Goal: Communication & Community: Answer question/provide support

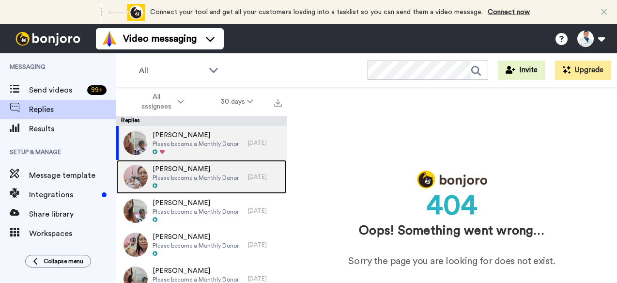
click at [199, 183] on div at bounding box center [196, 186] width 86 height 7
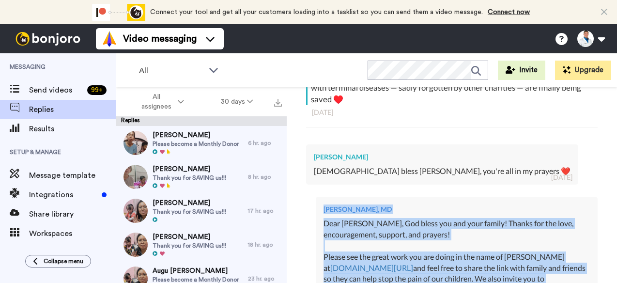
scroll to position [242, 0]
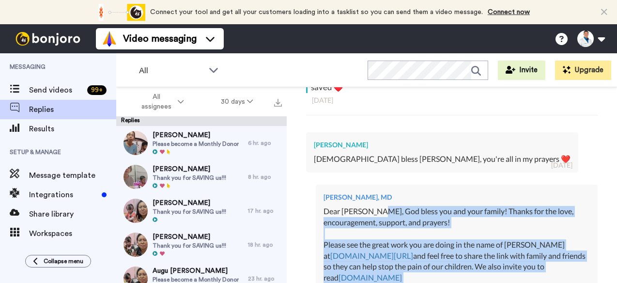
drag, startPoint x: 487, startPoint y: 170, endPoint x: 380, endPoint y: 210, distance: 113.5
click at [380, 210] on div "Dr. Aaron Tabor, MD Dear Samantha, God bless you and your family! Thanks for th…" at bounding box center [457, 249] width 282 height 129
copy div "God bless you and your family! Thanks for the love, encouragement, support, and…"
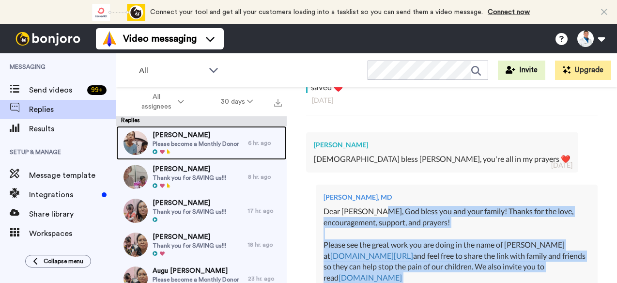
click at [222, 140] on span "Please become a Monthly Donor" at bounding box center [196, 144] width 86 height 8
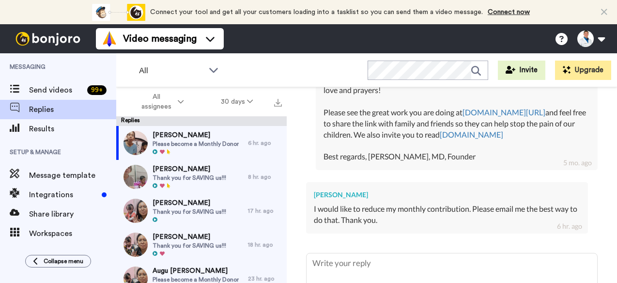
scroll to position [433, 0]
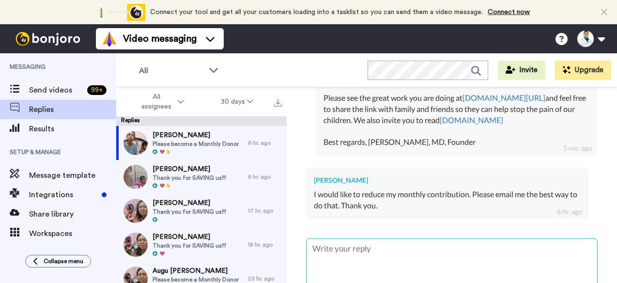
type textarea "x"
type textarea "D"
type textarea "x"
type textarea "Dea"
type textarea "x"
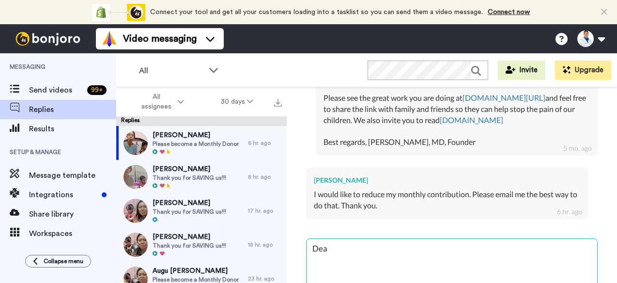
type textarea "Dear"
type textarea "x"
type textarea "Dear"
type textarea "x"
type textarea "Dear B"
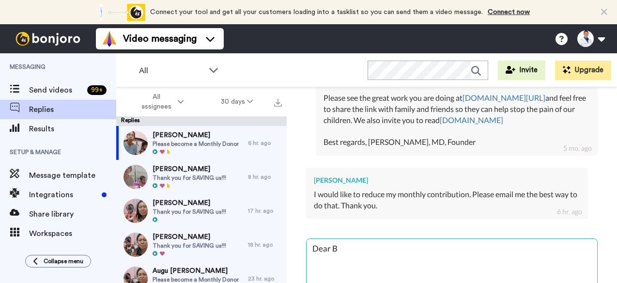
type textarea "x"
type textarea "Dear Bi"
type textarea "x"
type textarea "Dear Bil"
type textarea "x"
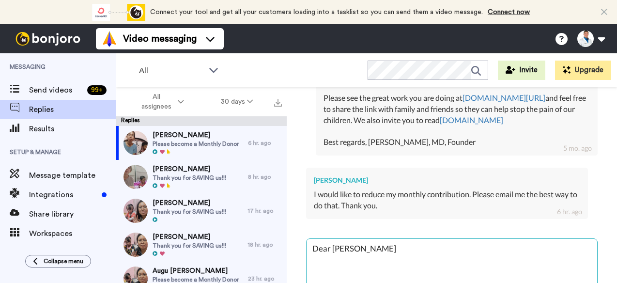
type textarea "Dear Bill"
type textarea "x"
type textarea "Dear Bill,"
type textarea "x"
type textarea "Dear Bill,"
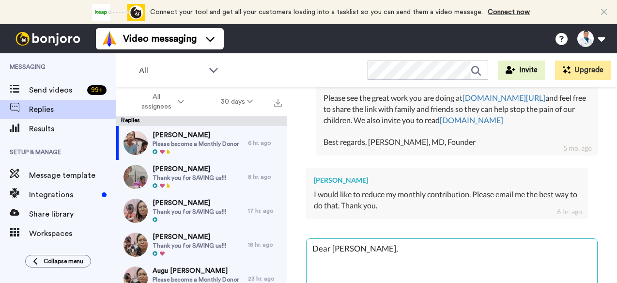
type textarea "x"
type textarea "Dear Bill, e"
type textarea "x"
type textarea "Dear Bill, e"
type textarea "x"
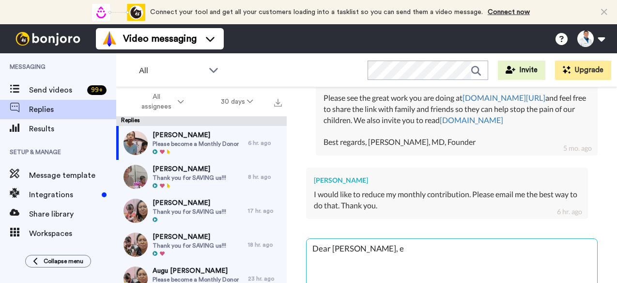
type textarea "Dear Bill, e e"
type textarea "x"
type textarea "Dear Bill, e em"
type textarea "x"
type textarea "Dear Bill, e ema"
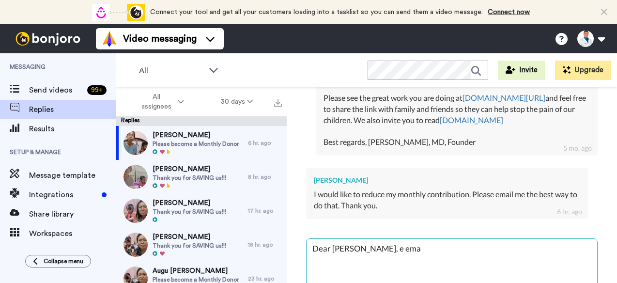
type textarea "x"
type textarea "Dear Bill, e emai"
type textarea "x"
type textarea "Dear Bill, e email"
type textarea "x"
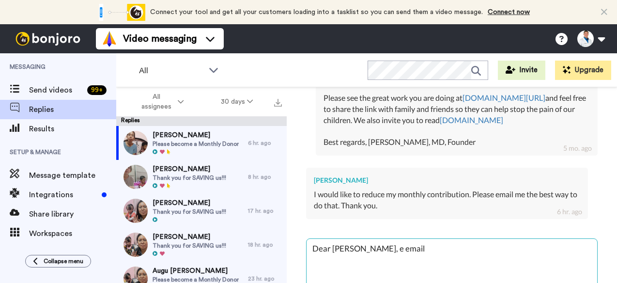
type textarea "Dear Bill, e emaile"
type textarea "x"
type textarea "Dear Bill, e emailed"
type textarea "x"
type textarea "Dear Bill, e emailed"
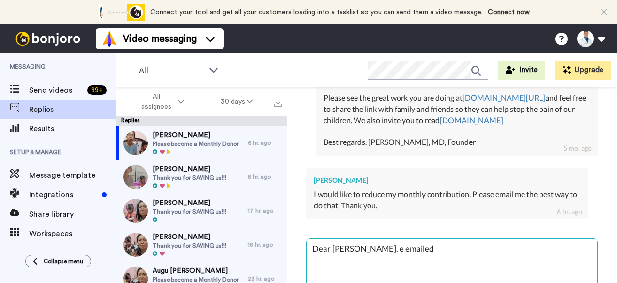
type textarea "x"
type textarea "Dear Bill, e emailed"
type textarea "x"
type textarea "Dear Bill, e emaile"
type textarea "x"
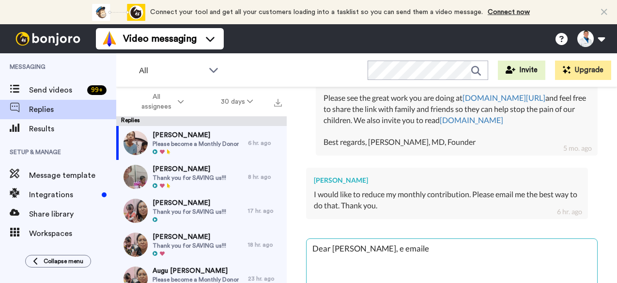
type textarea "Dear Bill, e email"
type textarea "x"
type textarea "Dear Bill, e emai"
type textarea "x"
type textarea "Dear Bill, e ema"
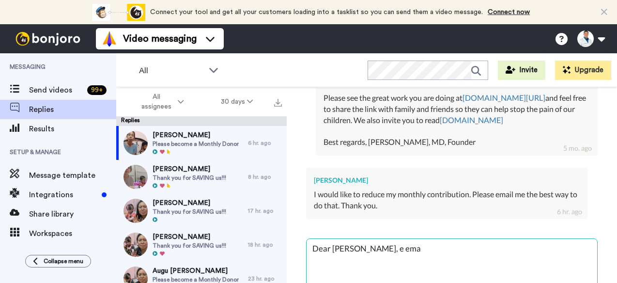
type textarea "x"
type textarea "Dear Bill, e em"
type textarea "x"
type textarea "Dear Bill, e e"
type textarea "x"
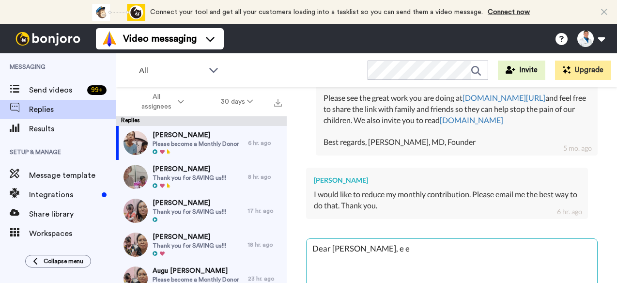
type textarea "Dear Bill, e"
type textarea "x"
type textarea "Dear Bill, e"
type textarea "x"
type textarea "Dear Bill,"
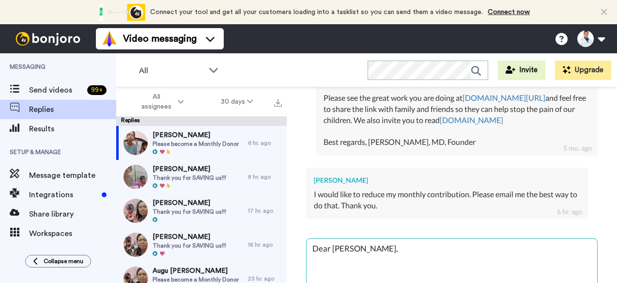
type textarea "x"
type textarea "Dear Bill,"
type textarea "x"
type textarea "Dear Bill,"
type textarea "x"
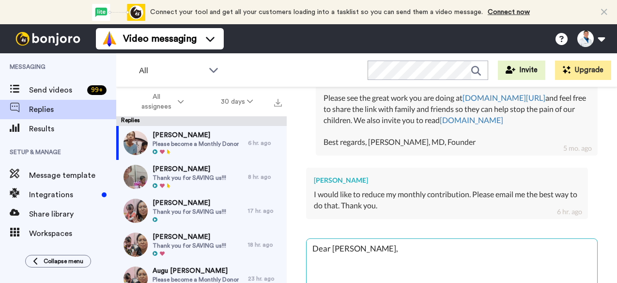
type textarea "Dear Bill, w"
type textarea "x"
type textarea "Dear Bill, we"
type textarea "x"
type textarea "Dear Bill, we"
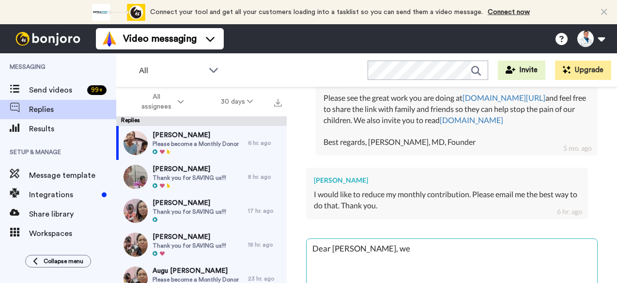
type textarea "x"
type textarea "Dear Bill, we e"
type textarea "x"
type textarea "Dear Bill, we em"
type textarea "x"
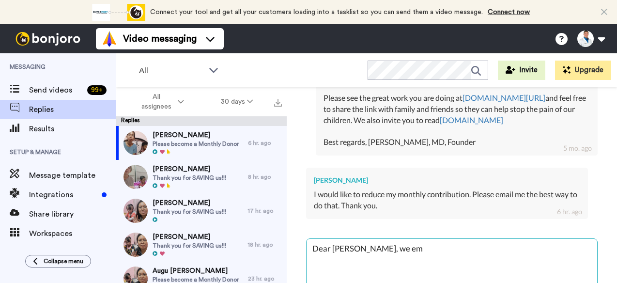
type textarea "Dear Bill, we ema"
type textarea "x"
type textarea "Dear Bill, we emai"
type textarea "x"
type textarea "Dear Bill, we email"
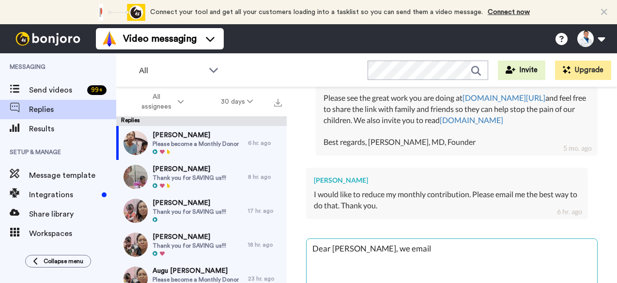
type textarea "x"
type textarea "Dear Bill, we emaile"
type textarea "x"
type textarea "Dear Bill, we emailed"
type textarea "x"
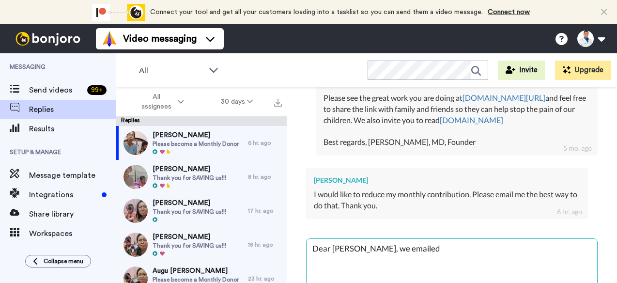
type textarea "Dear Bill, we emailed y"
type textarea "x"
type textarea "Dear Bill, we emailed yo"
type textarea "x"
type textarea "Dear Bill, we emailed you"
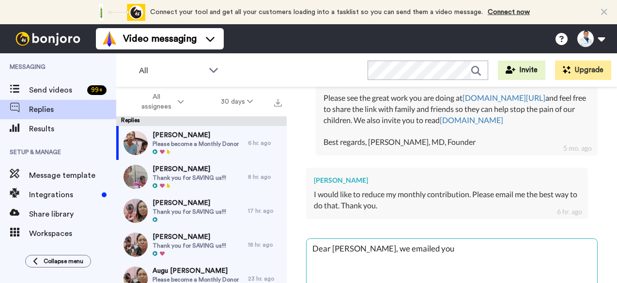
type textarea "x"
type textarea "Dear Bill, we emailed you"
type textarea "x"
type textarea "Dear Bill, we emailed you w"
type textarea "x"
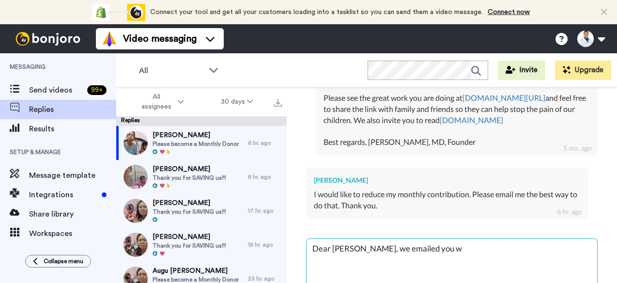
type textarea "Dear Bill, we emailed you wi"
type textarea "x"
type textarea "Dear Bill, we emailed you wit"
type textarea "x"
type textarea "Dear Bill, we emailed you with"
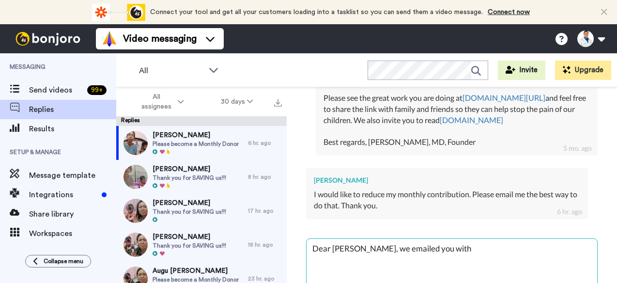
type textarea "x"
type textarea "Dear Bill, we emailed you with"
type textarea "x"
type textarea "Dear Bill, we emailed you with a"
type textarea "x"
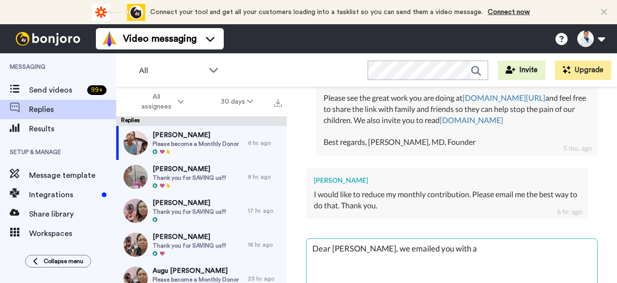
type textarea "Dear Bill, we emailed you with as"
type textarea "x"
type textarea "Dear Bill, we emailed you with ass"
type textarea "x"
type textarea "Dear Bill, we emailed you with assi"
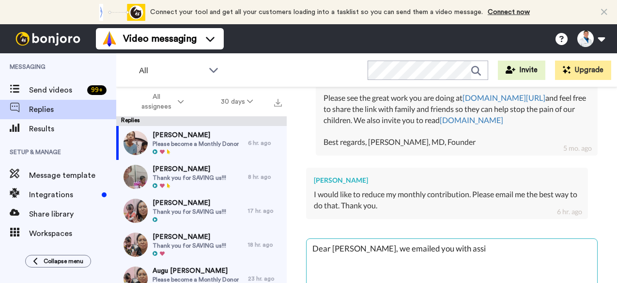
type textarea "x"
type textarea "Dear Bill, we emailed you with assis"
type textarea "x"
type textarea "Dear Bill, we emailed you with assist"
type textarea "x"
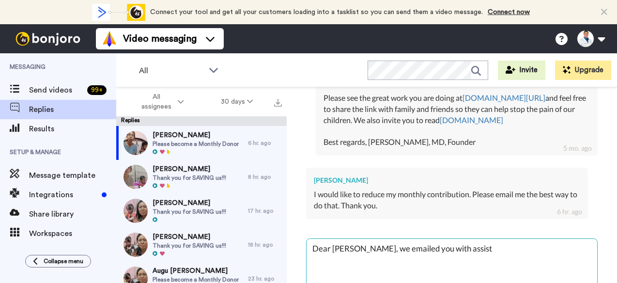
type textarea "Dear Bill, we emailed you with assista"
type textarea "x"
type textarea "Dear Bill, we emailed you with assistac"
type textarea "x"
type textarea "Dear Bill, we emailed you with assista"
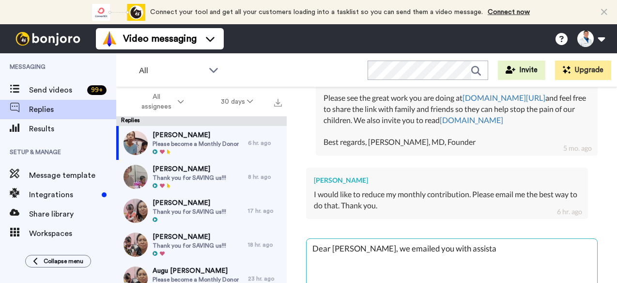
type textarea "x"
type textarea "Dear Bill, we emailed you with assist"
type textarea "x"
type textarea "Dear Bill, we emailed you with assista"
type textarea "x"
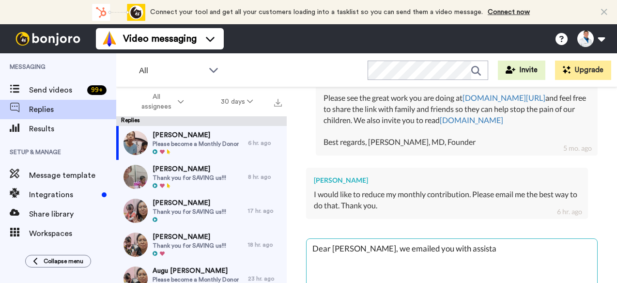
type textarea "Dear Bill, we emailed you with assistam"
type textarea "x"
type textarea "Dear Bill, we emailed you with assista"
type textarea "x"
type textarea "Dear Bill, we emailed you with assistan"
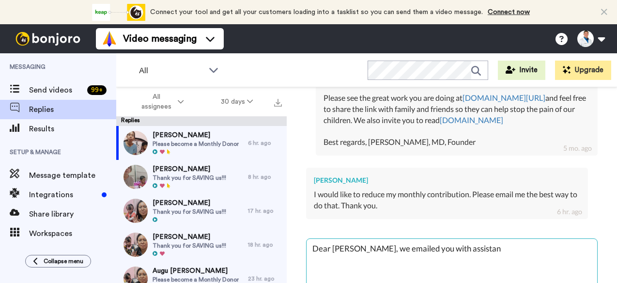
type textarea "x"
type textarea "Dear Bill, we emailed you with assistanc"
type textarea "x"
type textarea "Dear Bill, we emailed you with assistance"
type textarea "x"
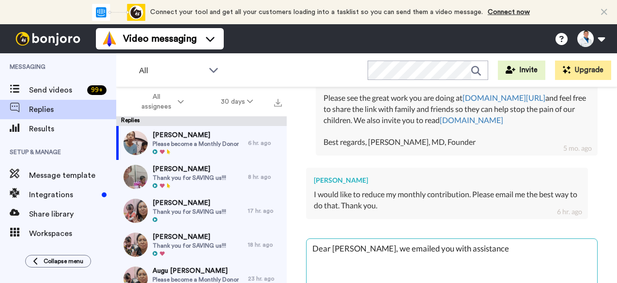
type textarea "Dear Bill, we emailed you with assistance."
type textarea "x"
type textarea "Dear Bill, we emailed you with assistance."
type textarea "x"
type textarea "Dear Bill, we emailed you with assistance."
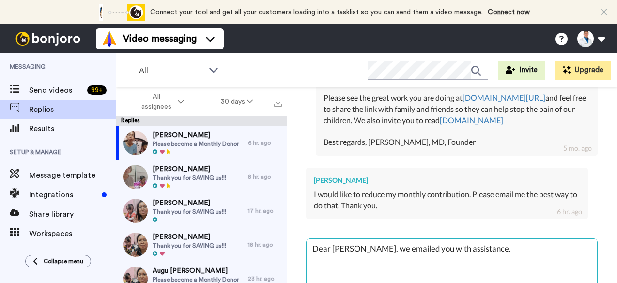
type textarea "x"
type textarea "Dear Bill, we emailed you with assistance. W"
type textarea "x"
type textarea "Dear Bill, we emailed you with assistance. We"
type textarea "x"
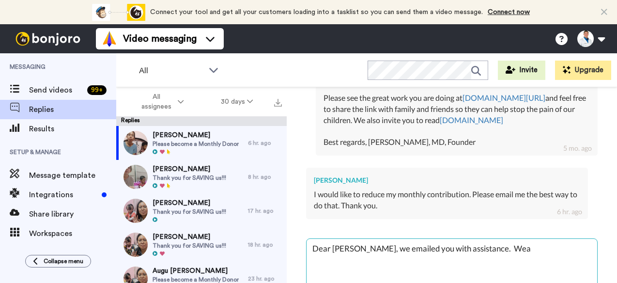
type textarea "Dear Bill, we emailed you with assistance. Wea"
type textarea "x"
type textarea "Dear Bill, we emailed you with assistance. Wea r"
type textarea "x"
type textarea "Dear Bill, we emailed you with assistance. Wea"
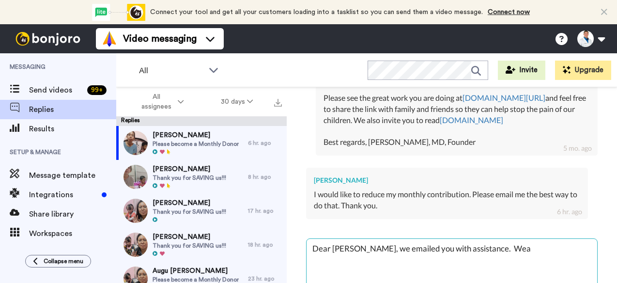
type textarea "x"
type textarea "Dear Bill, we emailed you with assistance. Wea"
type textarea "x"
type textarea "Dear Bill, we emailed you with assistance. We"
type textarea "x"
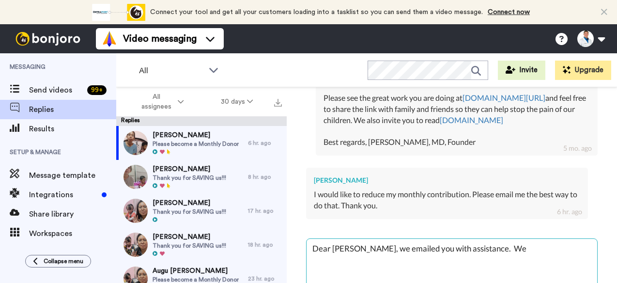
type textarea "Dear Bill, we emailed you with assistance. We"
type textarea "x"
type textarea "Dear Bill, we emailed you with assistance. We a"
type textarea "x"
type textarea "Dear Bill, we emailed you with assistance. We ar"
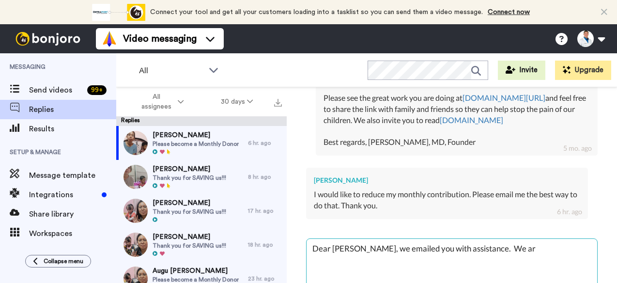
type textarea "x"
type textarea "Dear Bill, we emailed you with assistance. We are"
type textarea "x"
type textarea "Dear Bill, we emailed you with assistance. We are"
type textarea "x"
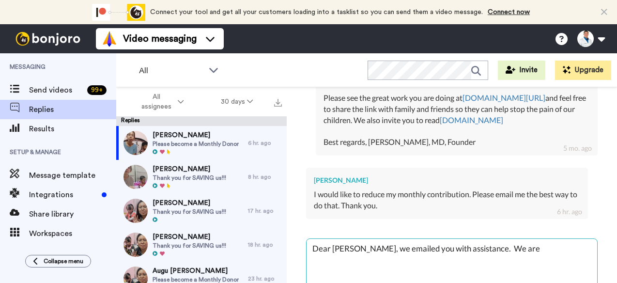
type textarea "Dear Bill, we emailed you with assistance. We are h"
type textarea "x"
type textarea "Dear Bill, we emailed you with assistance. We are ha"
type textarea "x"
type textarea "Dear Bill, we emailed you with assistance. We are hap"
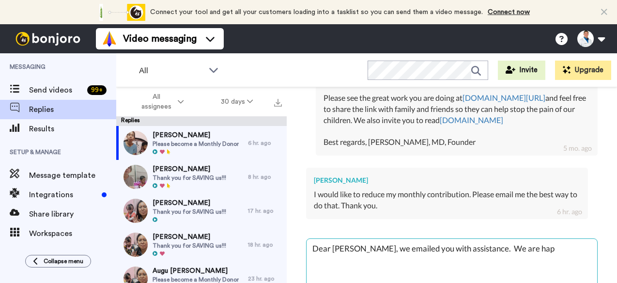
type textarea "x"
type textarea "Dear Bill, we emailed you with assistance. We are happ"
type textarea "x"
type textarea "Dear Bill, we emailed you with assistance. We are happy"
type textarea "x"
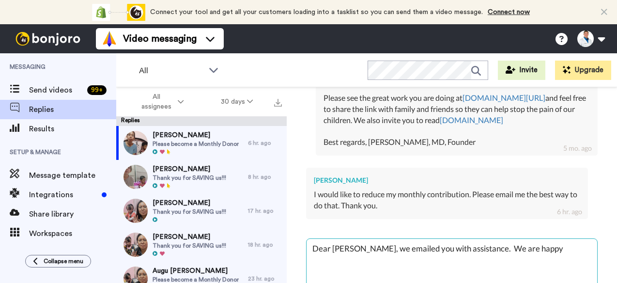
type textarea "Dear Bill, we emailed you with assistance. We are happy"
type textarea "x"
type textarea "Dear Bill, we emailed you with assistance. We are happy t"
type textarea "x"
type textarea "Dear Bill, we emailed you with assistance. We are happy to"
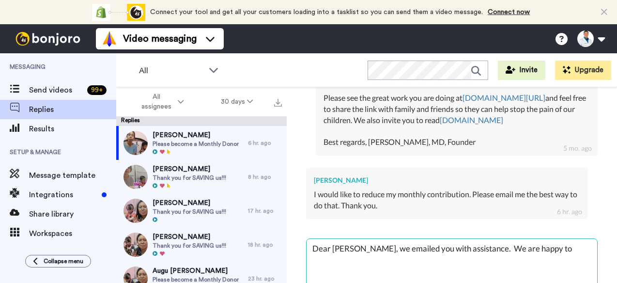
type textarea "x"
type textarea "Dear Bill, we emailed you with assistance. We are happy to"
type textarea "x"
type textarea "Dear Bill, we emailed you with assistance. We are happy to h"
type textarea "x"
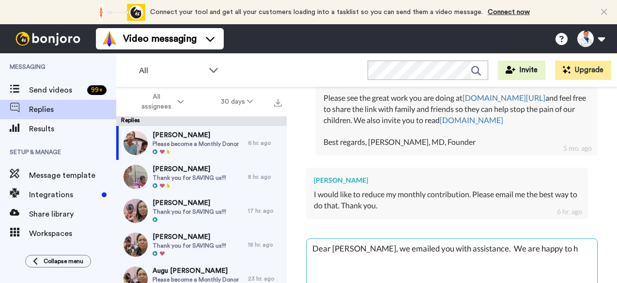
type textarea "Dear Bill, we emailed you with assistance. We are happy to he"
type textarea "x"
type textarea "Dear Bill, we emailed you with assistance. We are happy to hel"
type textarea "x"
type textarea "Dear Bill, we emailed you with assistance. We are happy to help"
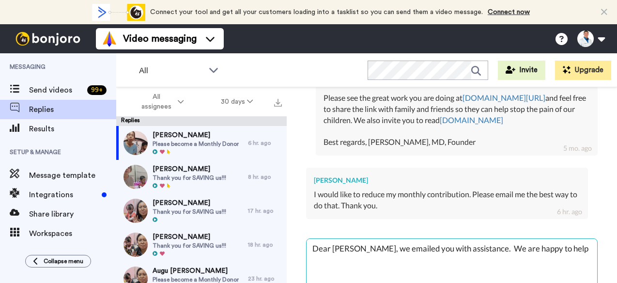
type textarea "x"
type textarea "Dear Bill, we emailed you with assistance. We are happy to help/"
type textarea "x"
type textarea "Dear Bill, we emailed you with assistance. We are happy to help/"
type textarea "x"
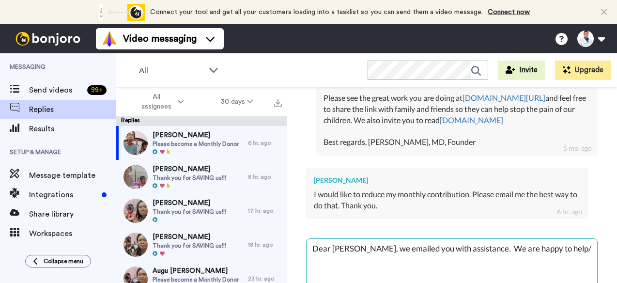
type textarea "Dear Bill, we emailed you with assistance. We are happy to help/"
type textarea "x"
type textarea "Dear Bill, we emailed you with assistance. We are happy to help"
type textarea "x"
type textarea "Dear Bill, we emailed you with assistance. We are happy to help."
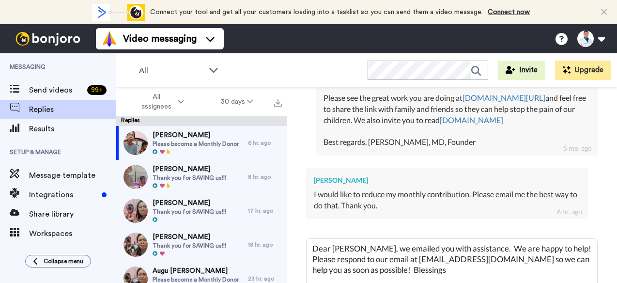
scroll to position [496, 0]
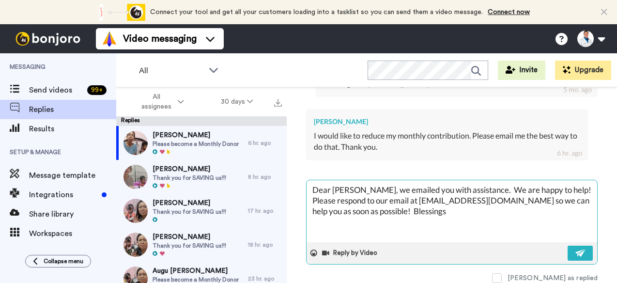
click at [403, 206] on textarea "Dear Bill, we emailed you with assistance. We are happy to help! Please respond…" at bounding box center [452, 211] width 291 height 62
click at [576, 249] on img at bounding box center [581, 253] width 11 height 8
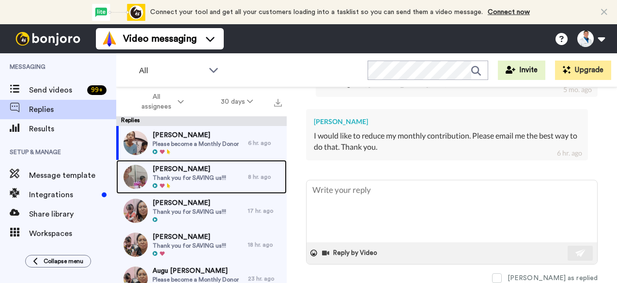
click at [186, 175] on span "Thank you for SAVING us!!!" at bounding box center [190, 178] width 74 height 8
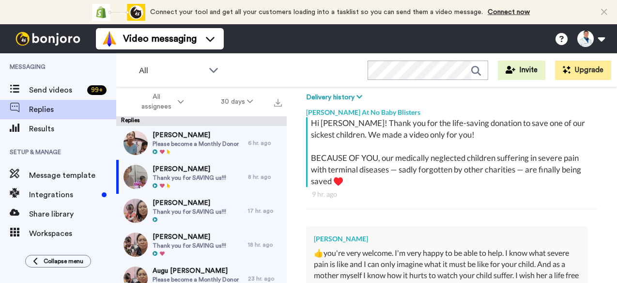
scroll to position [303, 0]
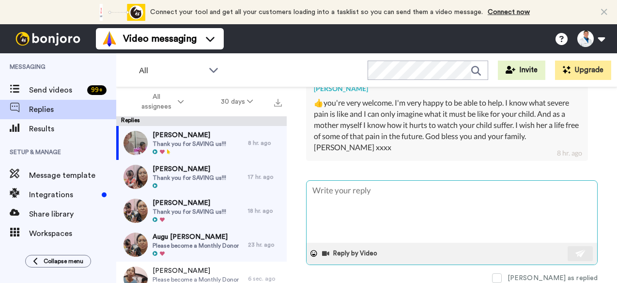
click at [326, 183] on textarea at bounding box center [452, 212] width 291 height 62
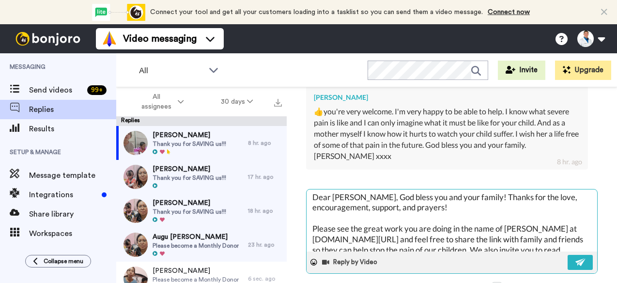
scroll to position [0, 0]
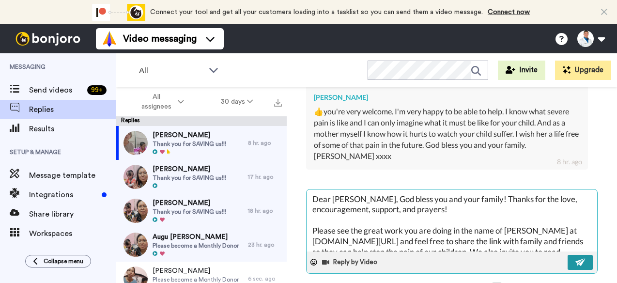
click at [568, 261] on button at bounding box center [580, 262] width 25 height 15
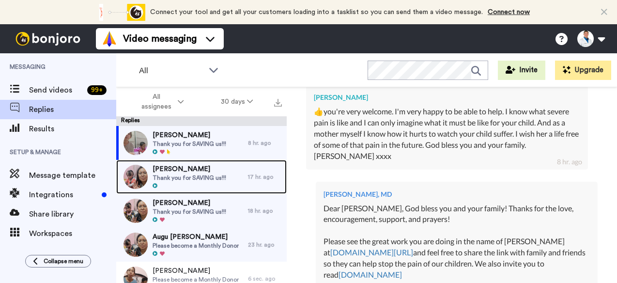
click at [184, 179] on span "Thank you for SAVING us!!!" at bounding box center [190, 178] width 74 height 8
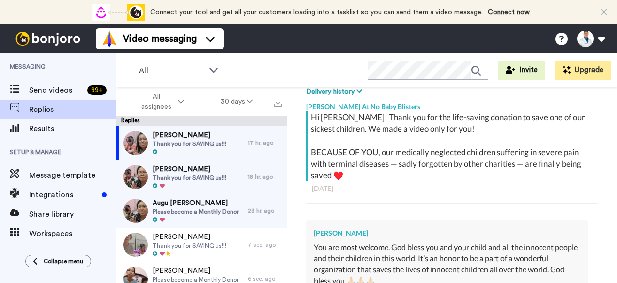
scroll to position [151, 0]
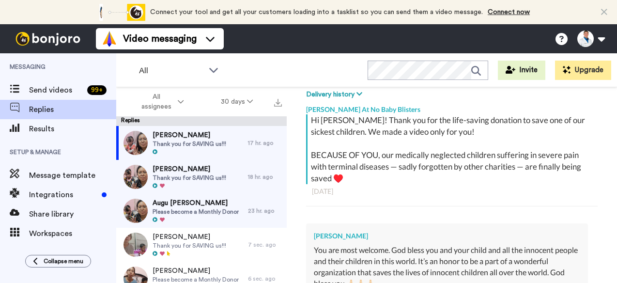
click at [443, 105] on div "Carol At No Baby Blisters" at bounding box center [452, 107] width 292 height 15
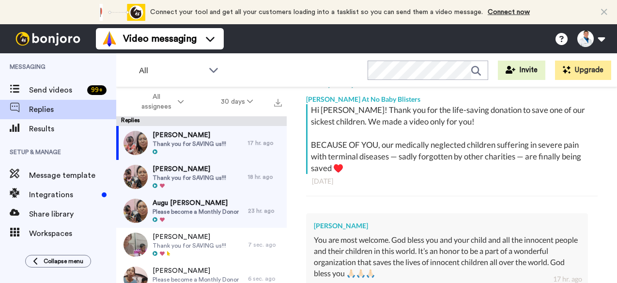
scroll to position [165, 0]
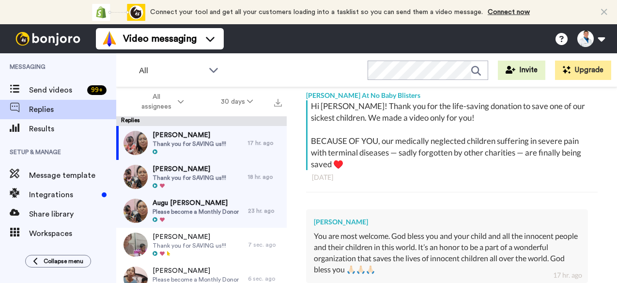
click at [389, 164] on div "Hi Farah! Thank you for the life-saving donation to save one of our sickest chi…" at bounding box center [453, 135] width 285 height 70
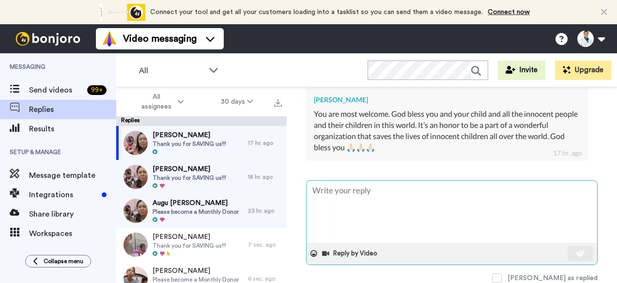
click at [346, 187] on textarea at bounding box center [452, 212] width 291 height 62
paste textarea "God bless you and your family! Thanks for the love, encouragement, support, and…"
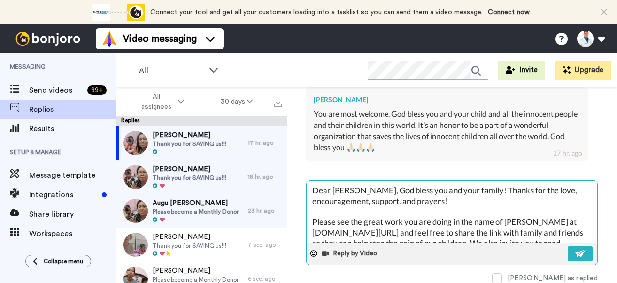
scroll to position [37, 0]
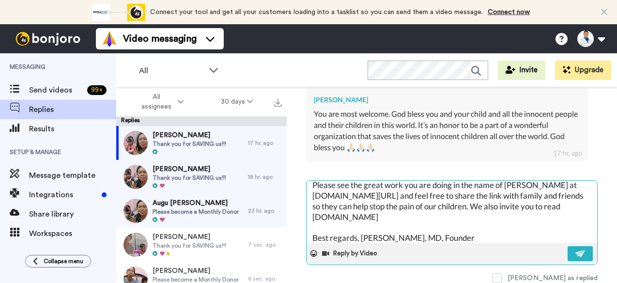
click at [346, 187] on textarea "Dear Farah, God bless you and your family! Thanks for the love, encouragement, …" at bounding box center [452, 212] width 291 height 62
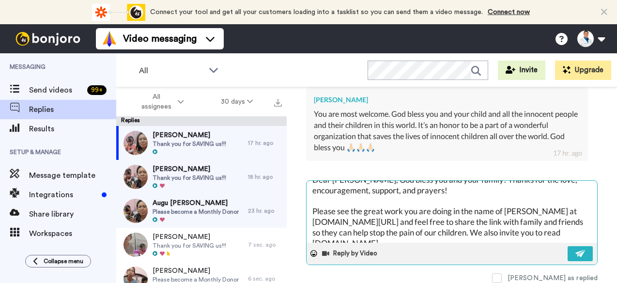
scroll to position [0, 0]
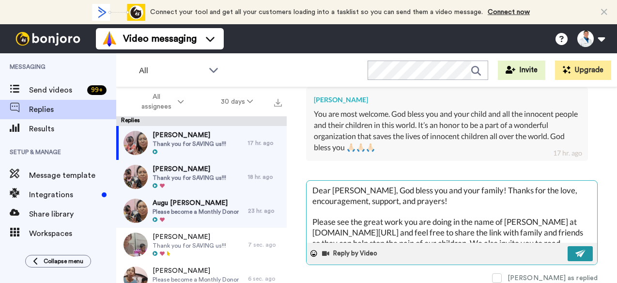
click at [568, 246] on button at bounding box center [580, 253] width 25 height 15
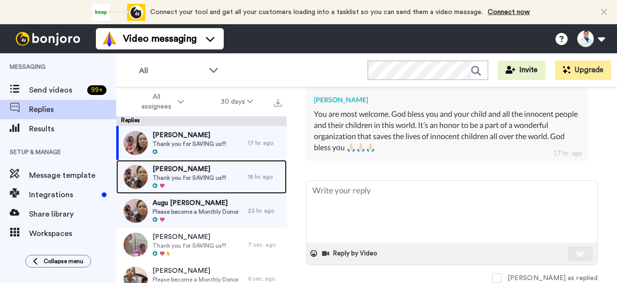
click at [196, 172] on span "Dominic Goodwin" at bounding box center [190, 169] width 74 height 10
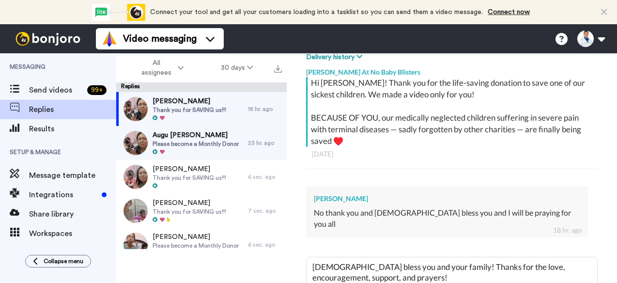
scroll to position [194, 0]
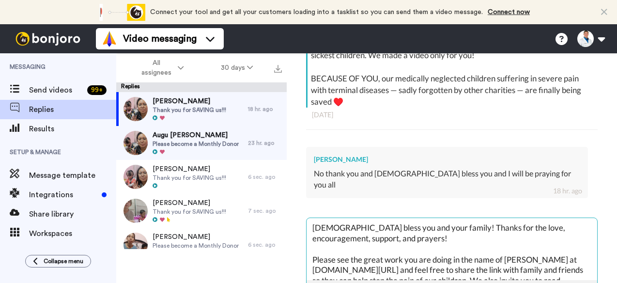
click at [315, 219] on textarea "God bless you and your family! Thanks for the love, encouragement, support, and…" at bounding box center [452, 249] width 291 height 62
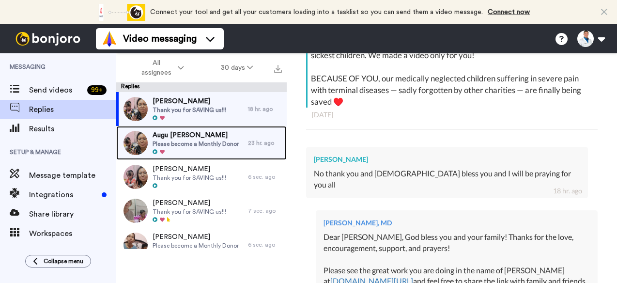
click at [212, 140] on span "Please become a Monthly Donor" at bounding box center [196, 144] width 86 height 8
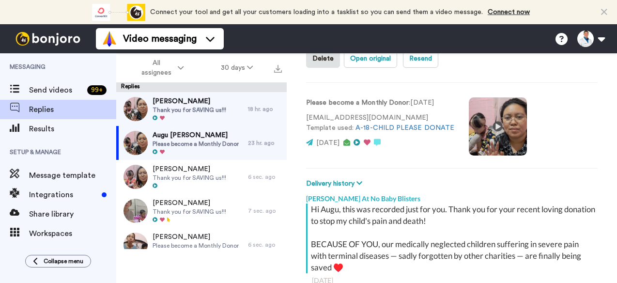
scroll to position [148, 0]
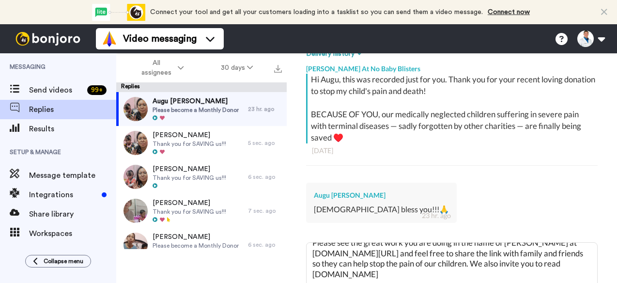
scroll to position [259, 0]
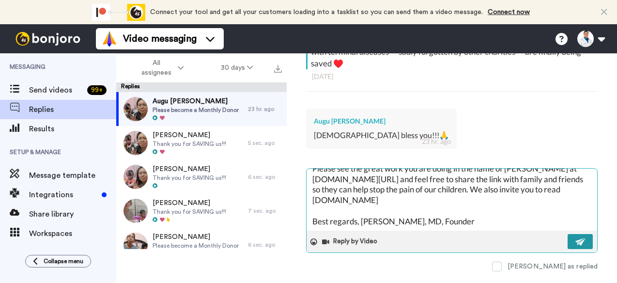
click at [576, 238] on img at bounding box center [581, 242] width 11 height 8
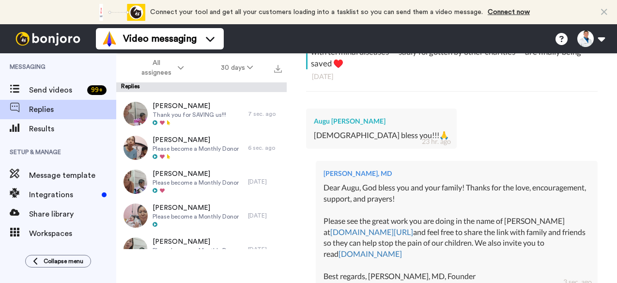
scroll to position [100, 0]
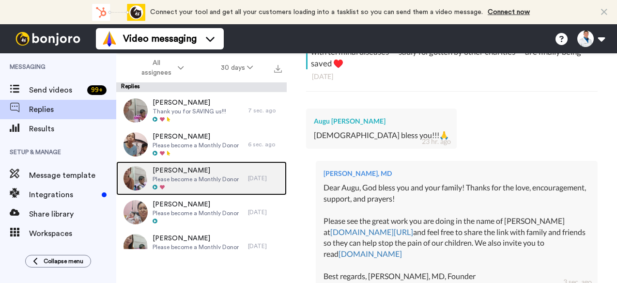
click at [222, 178] on span "Please become a Monthly Donor" at bounding box center [196, 179] width 86 height 8
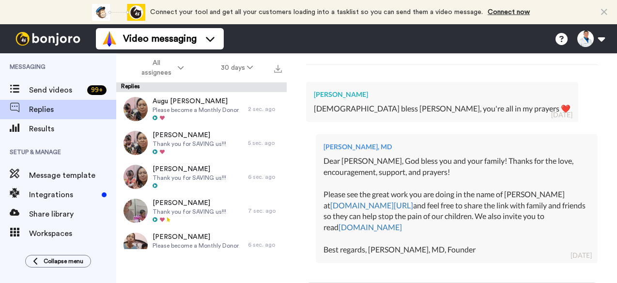
scroll to position [14, 0]
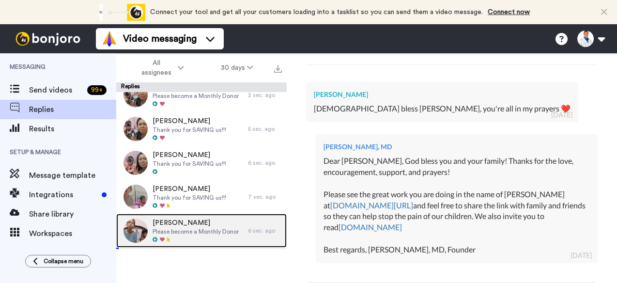
click at [197, 237] on div at bounding box center [196, 240] width 86 height 7
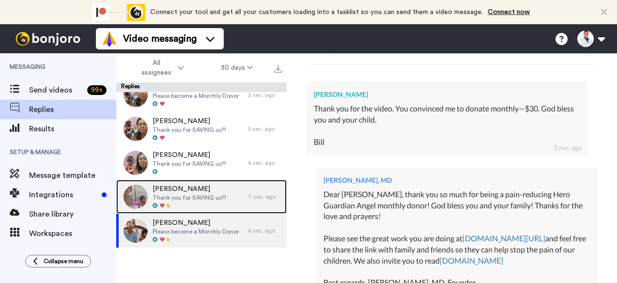
click at [199, 197] on span "Thank you for SAVING us!!!" at bounding box center [190, 198] width 74 height 8
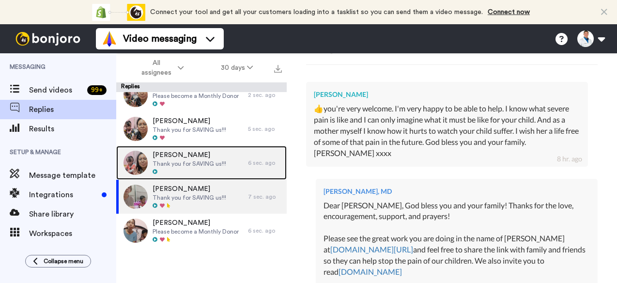
click at [202, 158] on span "Farah Al Othman" at bounding box center [190, 155] width 74 height 10
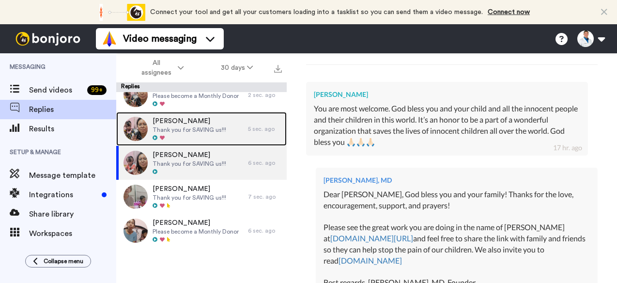
click at [207, 123] on span "Dominic Goodwin" at bounding box center [190, 121] width 74 height 10
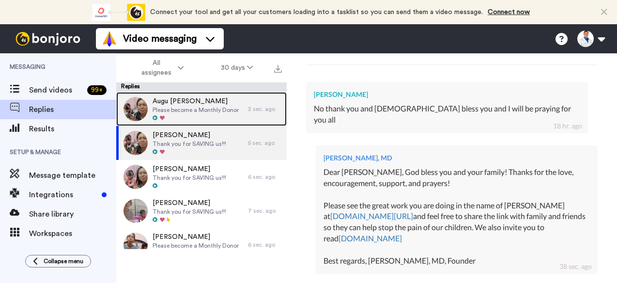
click at [227, 110] on span "Please become a Monthly Donor" at bounding box center [196, 110] width 86 height 8
